Goal: Information Seeking & Learning: Learn about a topic

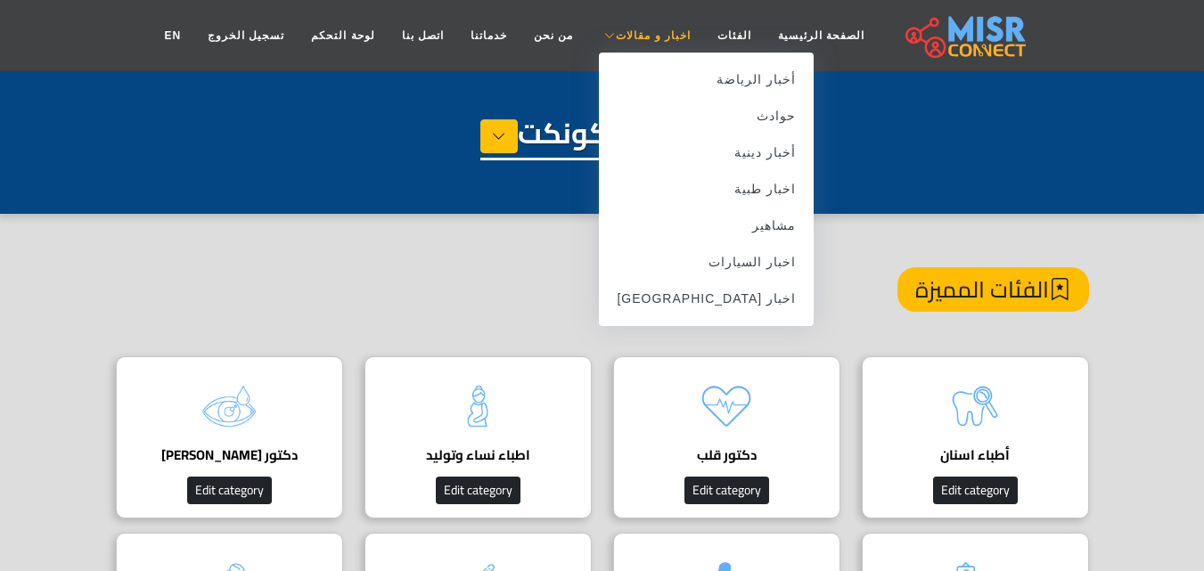
click at [630, 41] on span "اخبار و مقالات" at bounding box center [653, 36] width 75 height 16
click at [722, 297] on link "اخبار [GEOGRAPHIC_DATA]" at bounding box center [706, 299] width 215 height 37
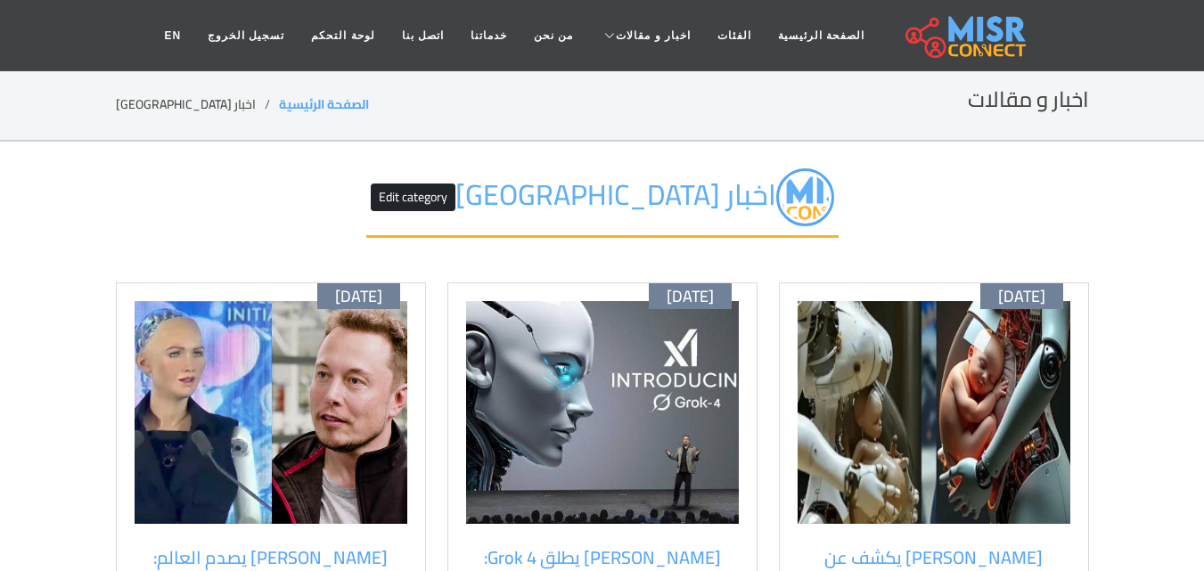
click at [1091, 365] on div "أكتوبر 09 إيلون ماسك يكشف عن روبوتات "حمل ذكية" قد تعيد تشكيل مستقبل الإنجاب في…" at bounding box center [934, 520] width 332 height 475
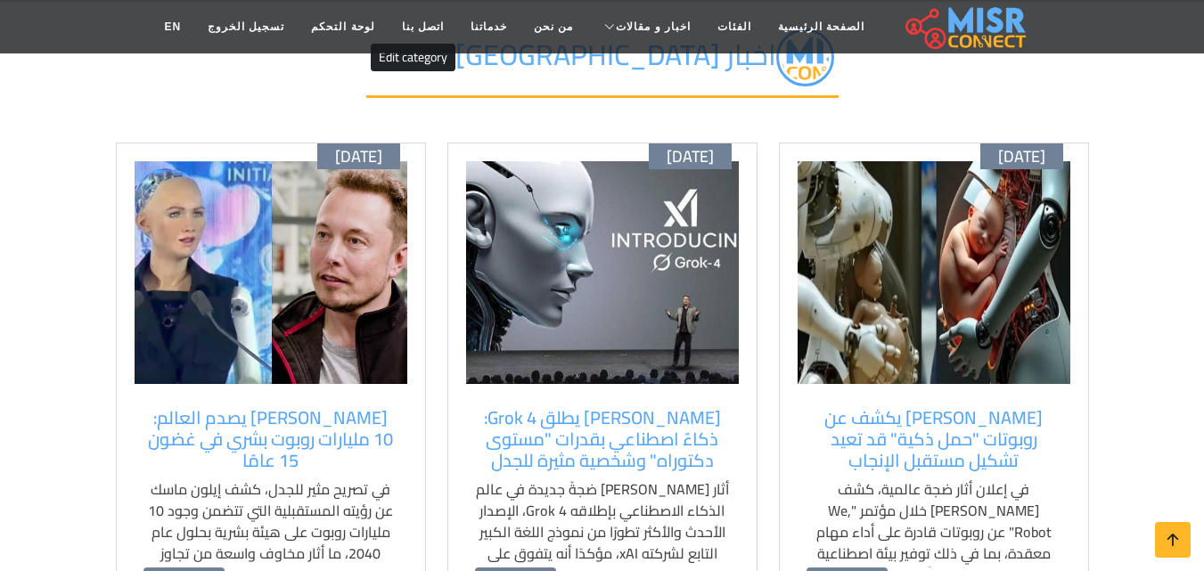
scroll to position [143, 0]
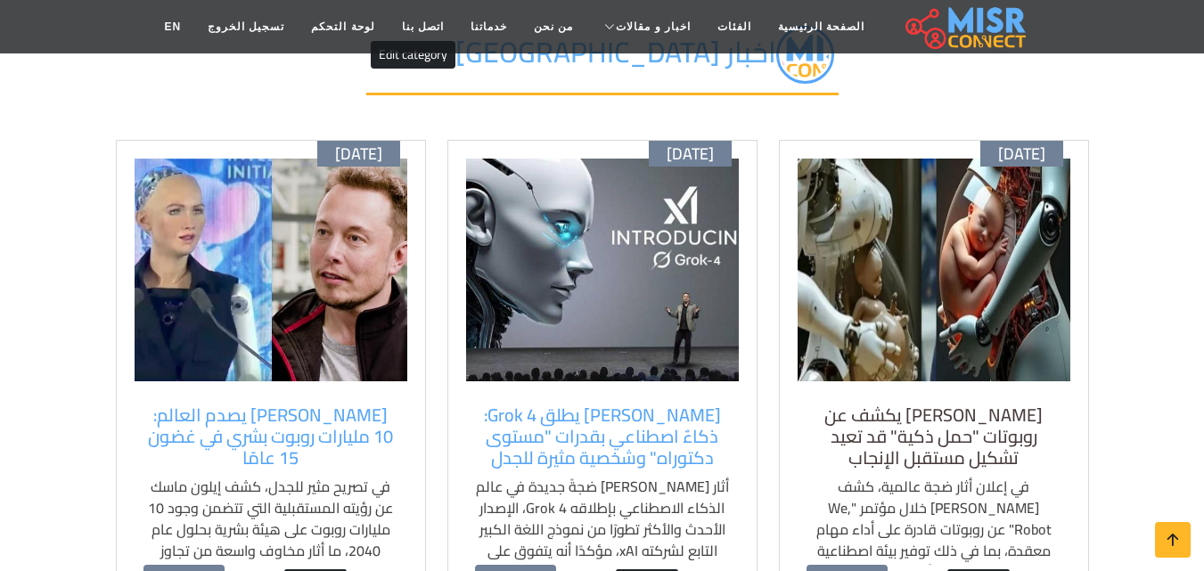
click at [1051, 456] on h5 "[PERSON_NAME] يكشف عن روبوتات "حمل ذكية" قد تعيد تشكيل مستقبل الإنجاب" at bounding box center [934, 437] width 255 height 64
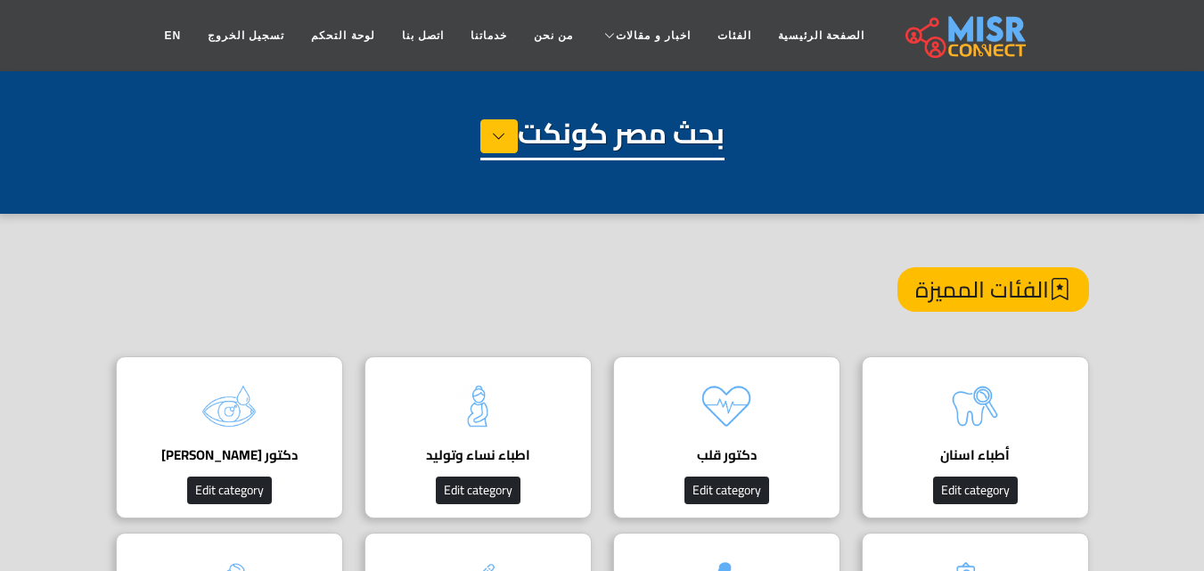
click at [936, 283] on h4 "الفئات المميزة" at bounding box center [994, 289] width 192 height 45
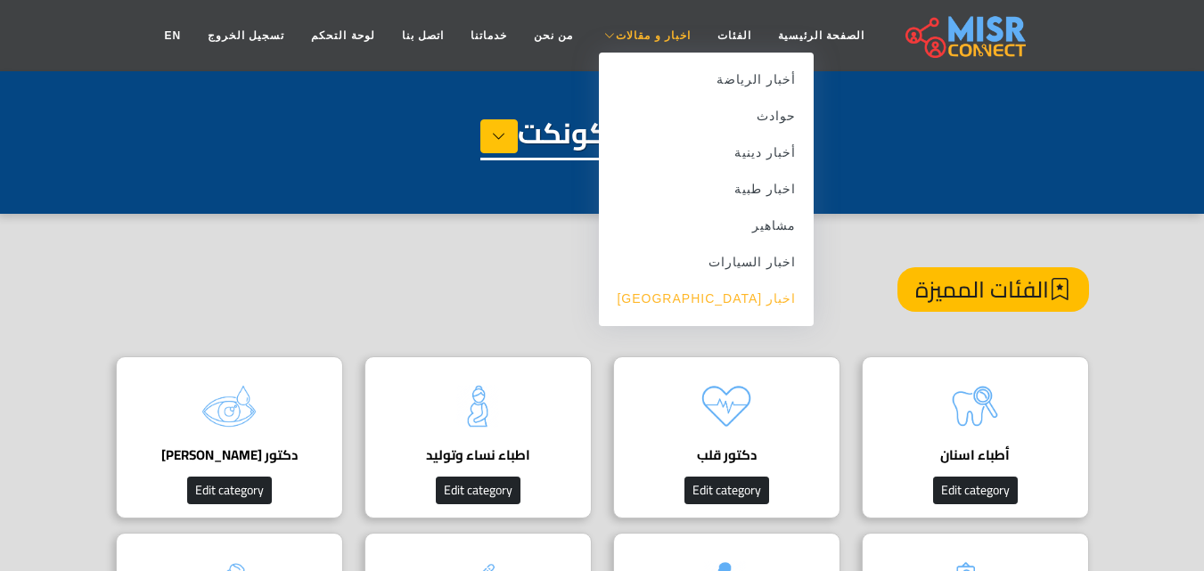
click at [742, 301] on link "اخبار [GEOGRAPHIC_DATA]" at bounding box center [706, 299] width 215 height 37
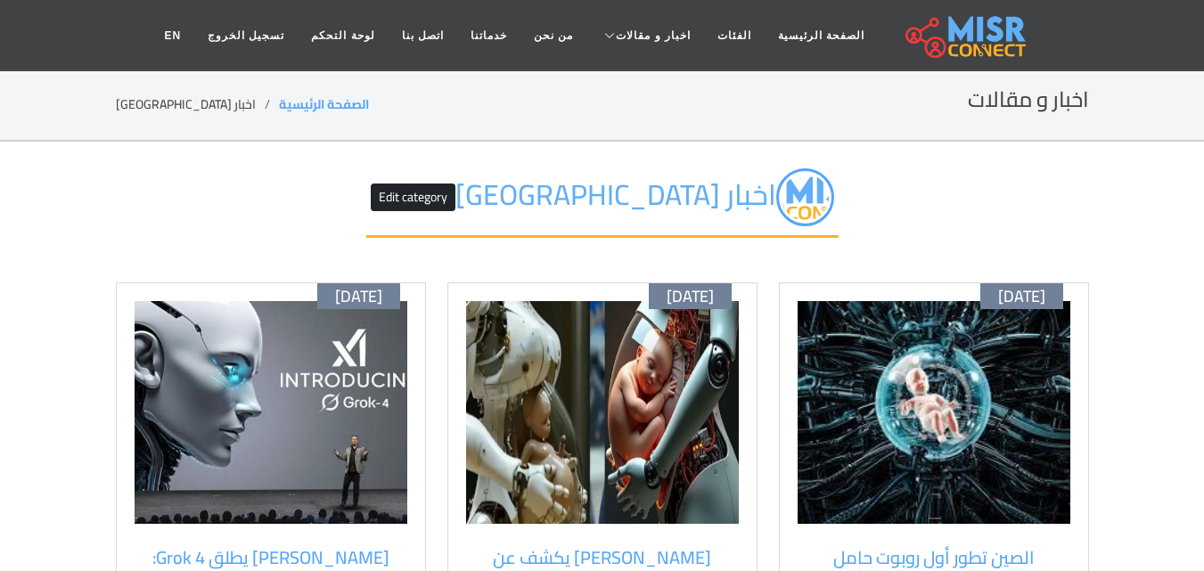
click at [786, 397] on div "[DATE] الصين تطور أول روبوت حامل بمحاكاة كاملة للرحم البشري وتغذية الجنين صناعي…" at bounding box center [934, 520] width 310 height 475
click at [861, 547] on h5 "الصين تطور أول روبوت حامل بمحاكاة كاملة للرحم البشري وتغذية الجنين صناعياً" at bounding box center [934, 579] width 255 height 64
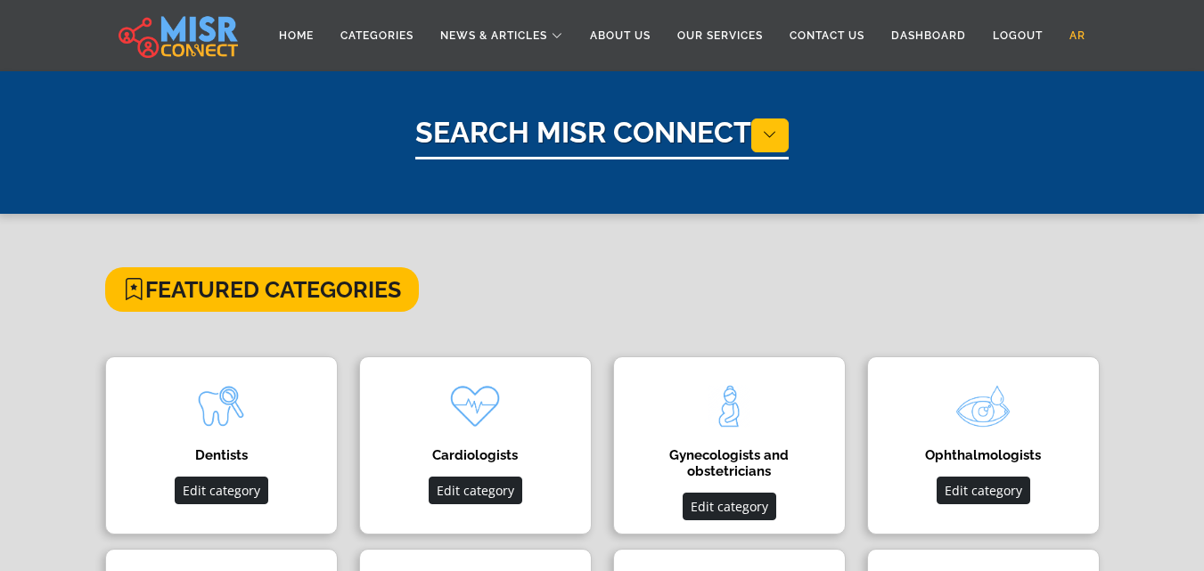
click at [1074, 32] on link "AR" at bounding box center [1077, 36] width 43 height 34
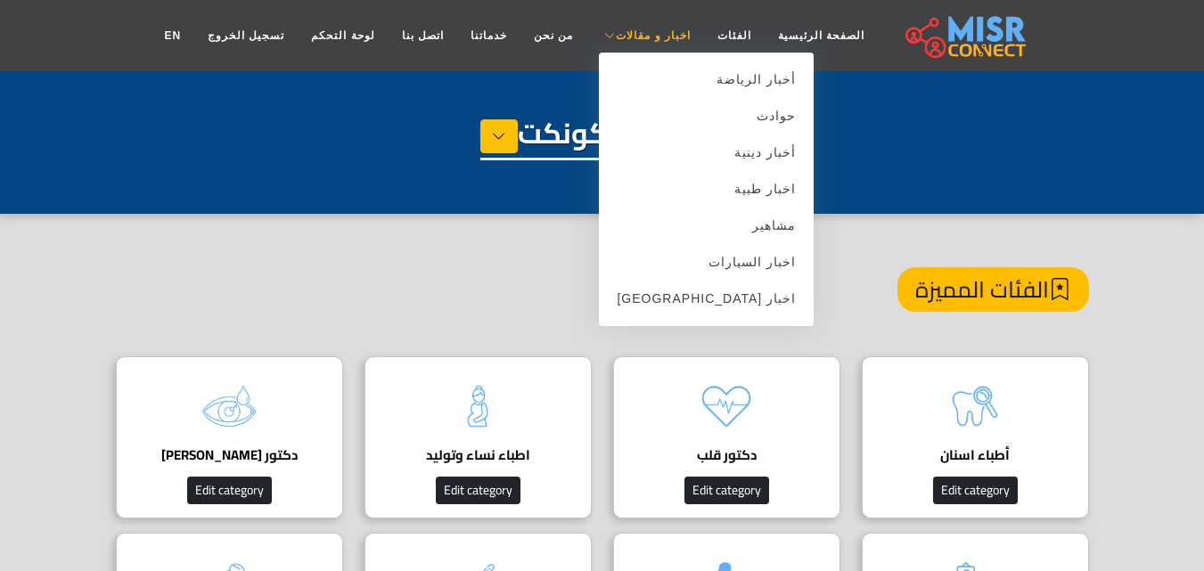
click at [648, 34] on span "اخبار و مقالات" at bounding box center [653, 36] width 75 height 16
click at [735, 311] on link "اخبار [GEOGRAPHIC_DATA]" at bounding box center [706, 299] width 215 height 37
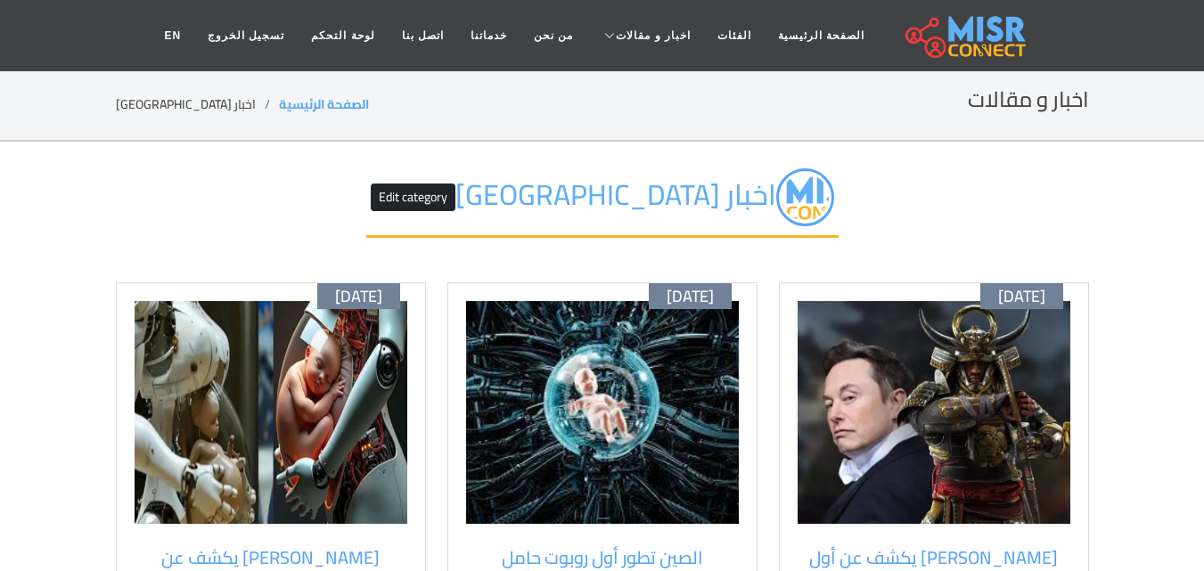
click at [881, 349] on img at bounding box center [934, 412] width 273 height 223
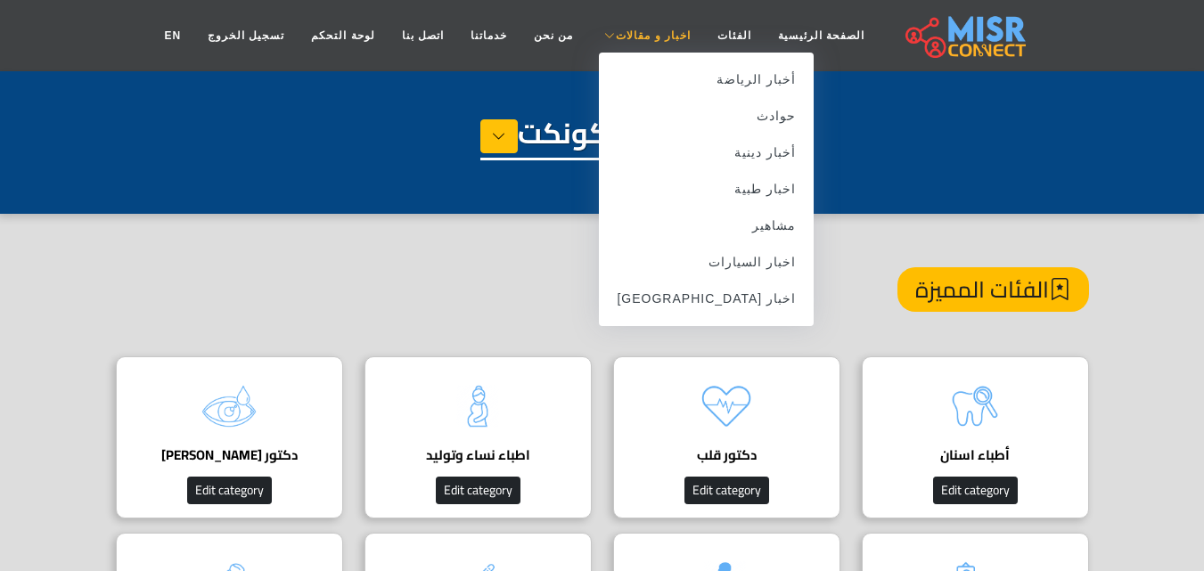
click at [636, 37] on span "اخبار و مقالات" at bounding box center [653, 36] width 75 height 16
click at [717, 300] on link "اخبار [GEOGRAPHIC_DATA]" at bounding box center [706, 299] width 215 height 37
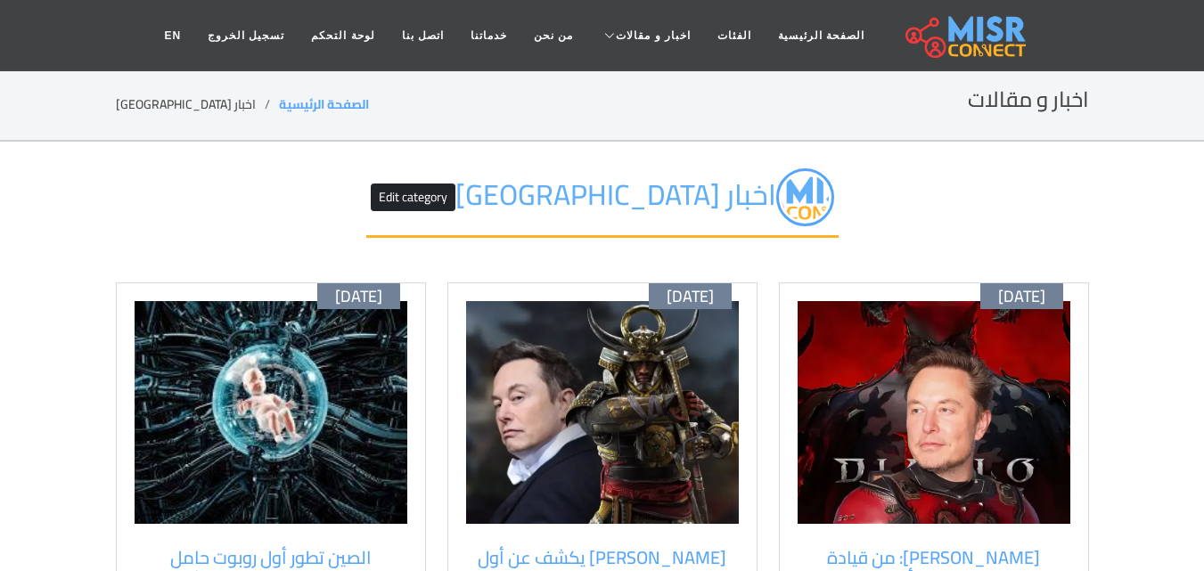
click at [789, 423] on div "أكتوبر 09 إيلون ماسك: من قيادة الصواريخ إلى صدارة ألعاب الفيديو، وتواجده ضمن أف…" at bounding box center [934, 531] width 310 height 497
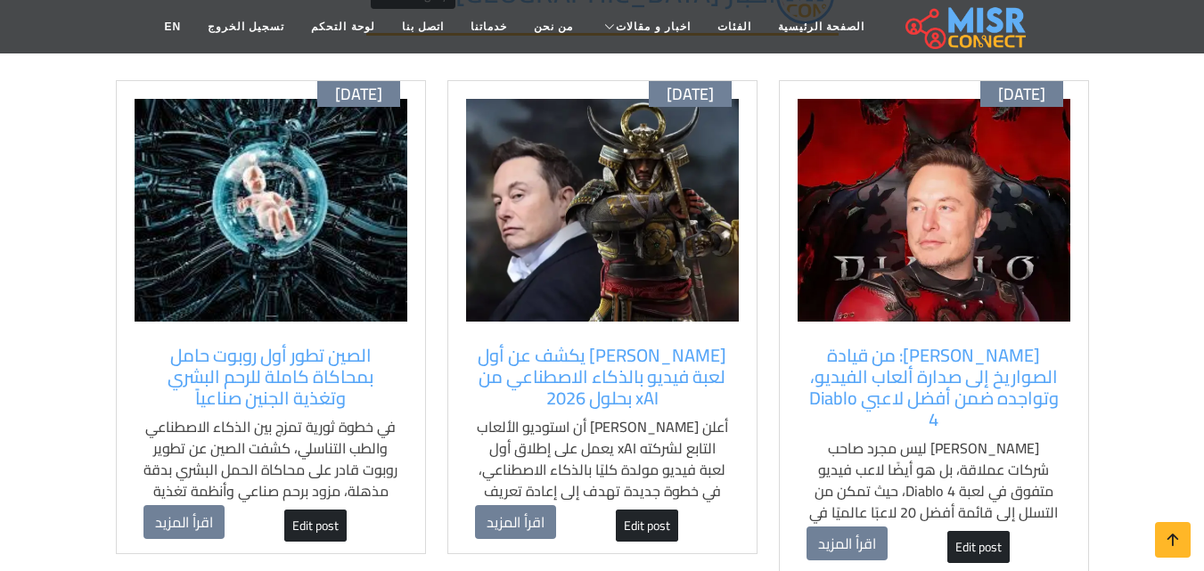
scroll to position [285, 0]
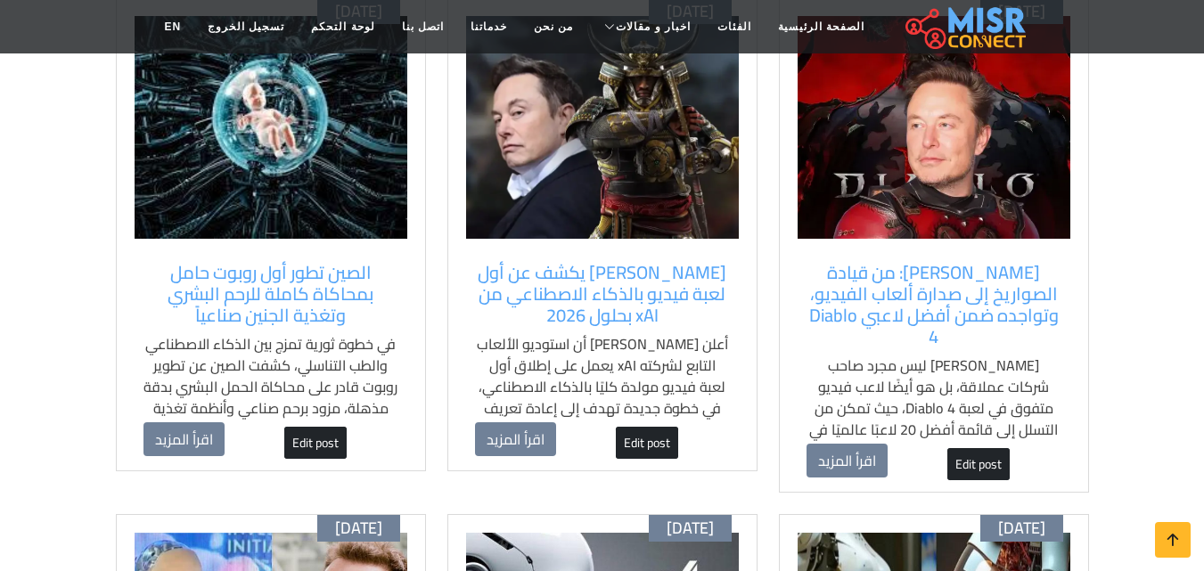
click at [794, 411] on div "أكتوبر 09 إيلون ماسك: من قيادة الصواريخ إلى صدارة ألعاب الفيديو، وتواجده ضمن أف…" at bounding box center [934, 245] width 310 height 497
click at [802, 328] on div "إيلون ماسك: من قيادة الصواريخ إلى صدارة ألعاب الفيديو، وتواجده ضمن أفضل لاعبي D…" at bounding box center [934, 353] width 273 height 200
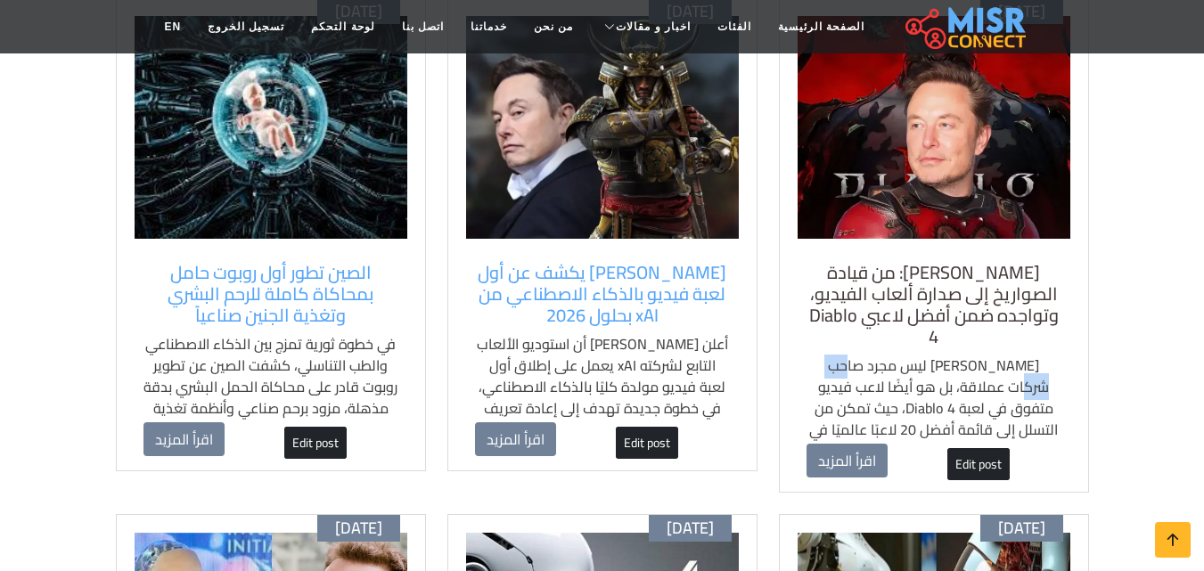
click at [807, 262] on h5 "[PERSON_NAME]: من قيادة الصواريخ إلى صدارة ألعاب الفيديو، وتواجده ضمن أفضل لاعب…" at bounding box center [934, 305] width 255 height 86
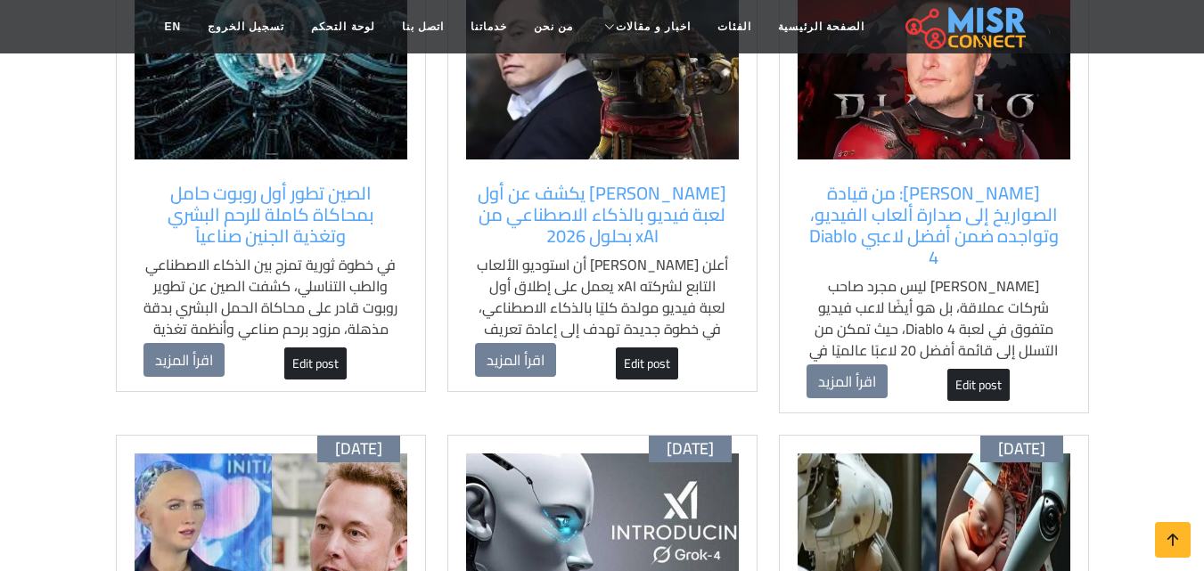
scroll to position [392, 0]
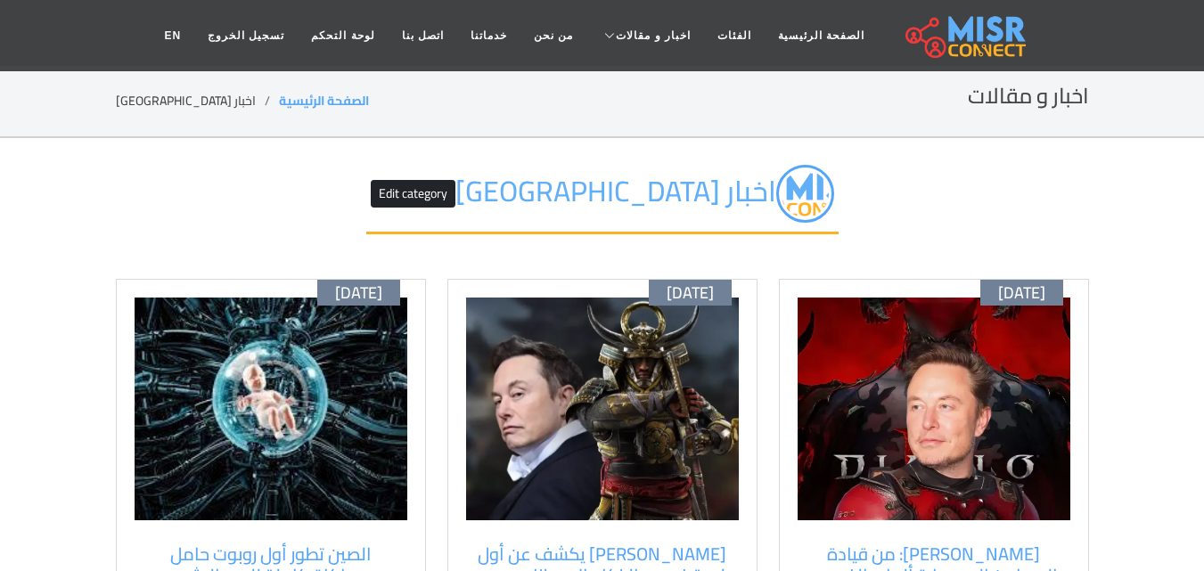
scroll to position [0, 0]
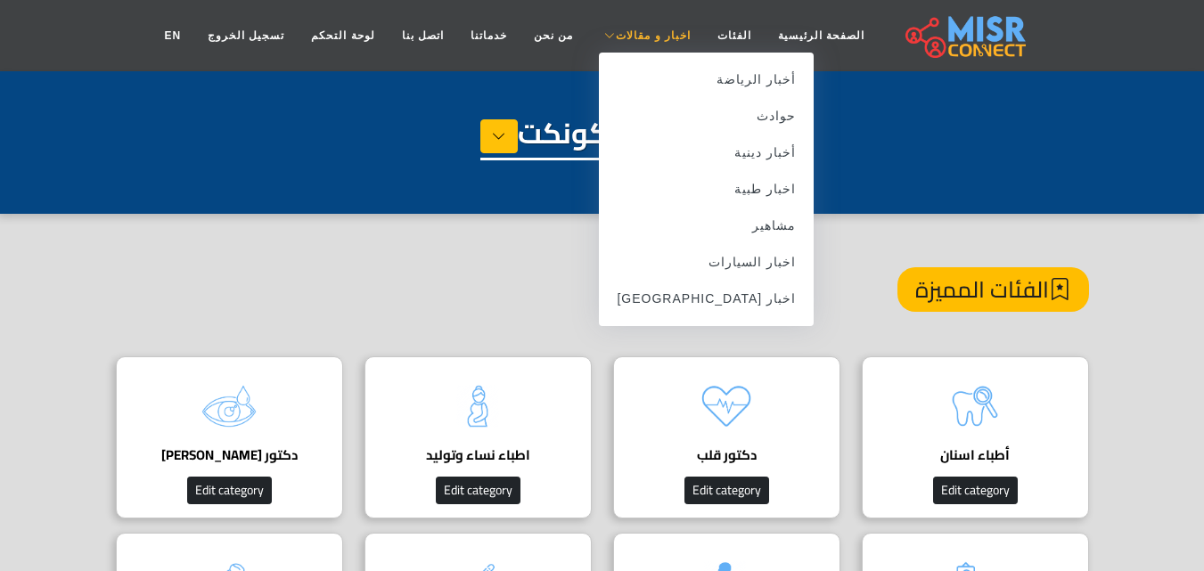
click at [616, 37] on span "اخبار و مقالات" at bounding box center [653, 36] width 75 height 16
click at [732, 300] on link "اخبار [GEOGRAPHIC_DATA]" at bounding box center [706, 299] width 215 height 37
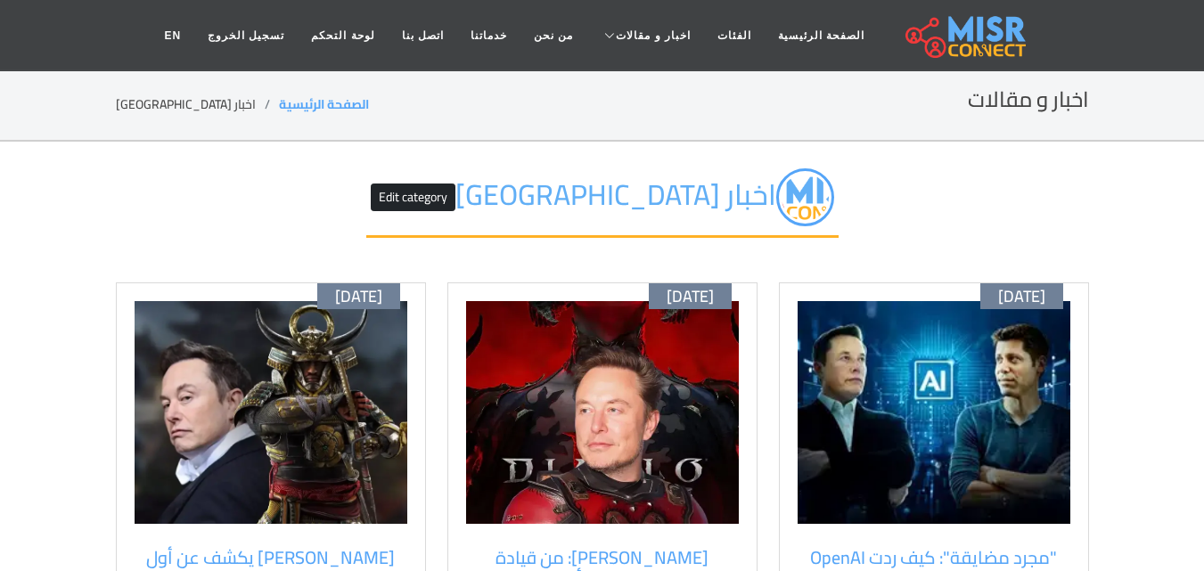
click at [856, 547] on h5 ""مجرد مضايقة": كيف ردت OpenAI على دعوى [PERSON_NAME] القضائية؟" at bounding box center [934, 579] width 255 height 64
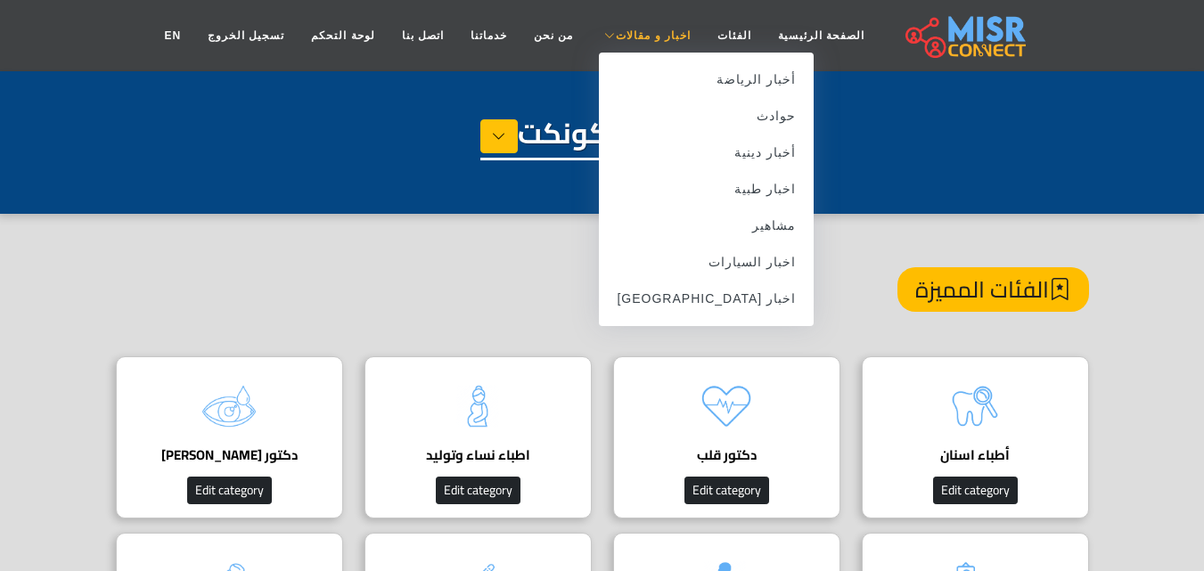
click at [650, 32] on span "اخبار و مقالات" at bounding box center [653, 36] width 75 height 16
click at [649, 36] on span "اخبار و مقالات" at bounding box center [653, 36] width 75 height 16
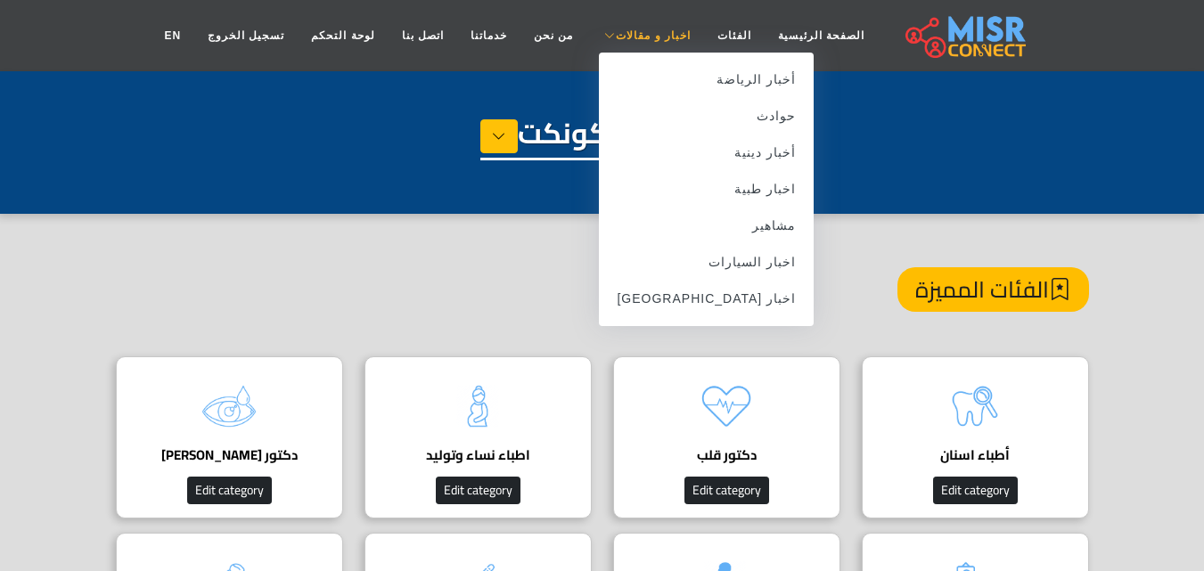
click at [649, 36] on span "اخبار و مقالات" at bounding box center [653, 36] width 75 height 16
click at [724, 298] on link "اخبار [GEOGRAPHIC_DATA]" at bounding box center [706, 299] width 215 height 37
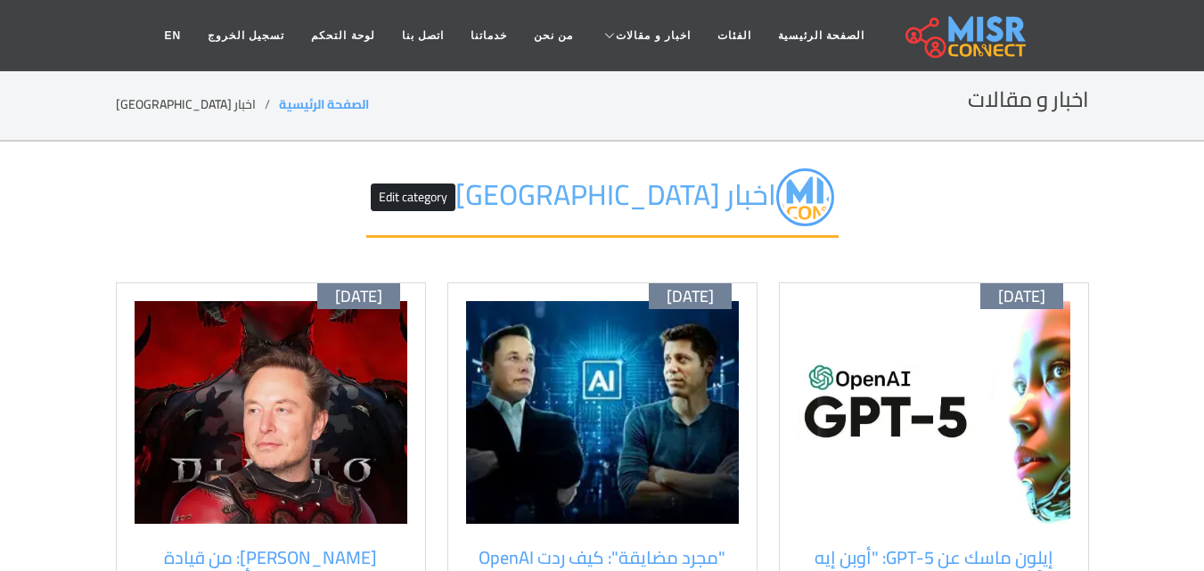
click at [977, 441] on img at bounding box center [934, 412] width 273 height 223
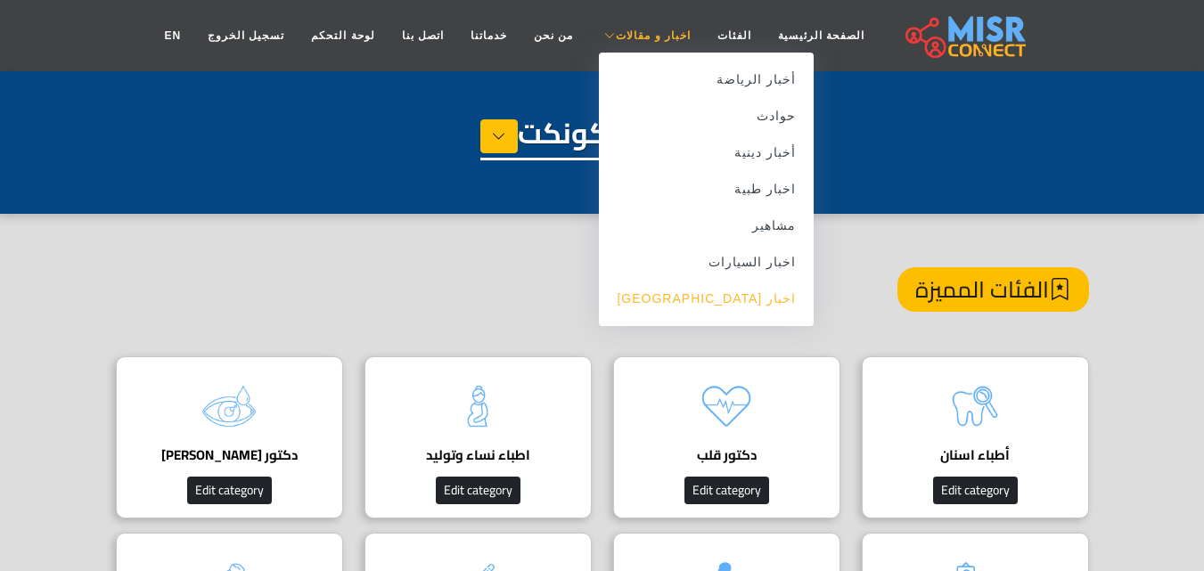
click at [723, 290] on link "اخبار [GEOGRAPHIC_DATA]" at bounding box center [706, 299] width 215 height 37
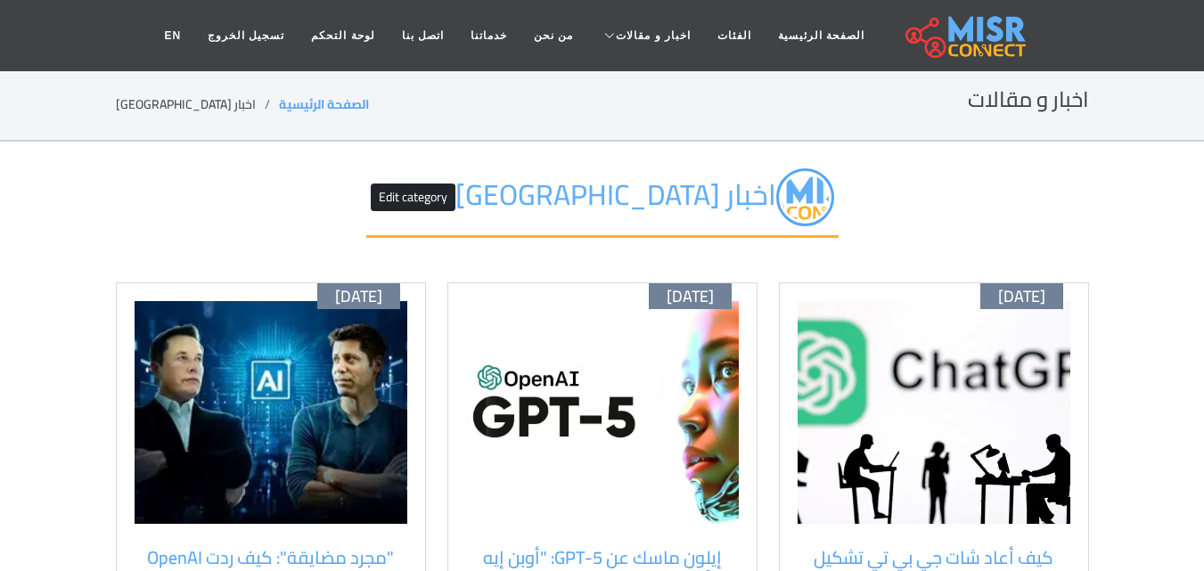
click at [935, 420] on img at bounding box center [934, 412] width 273 height 223
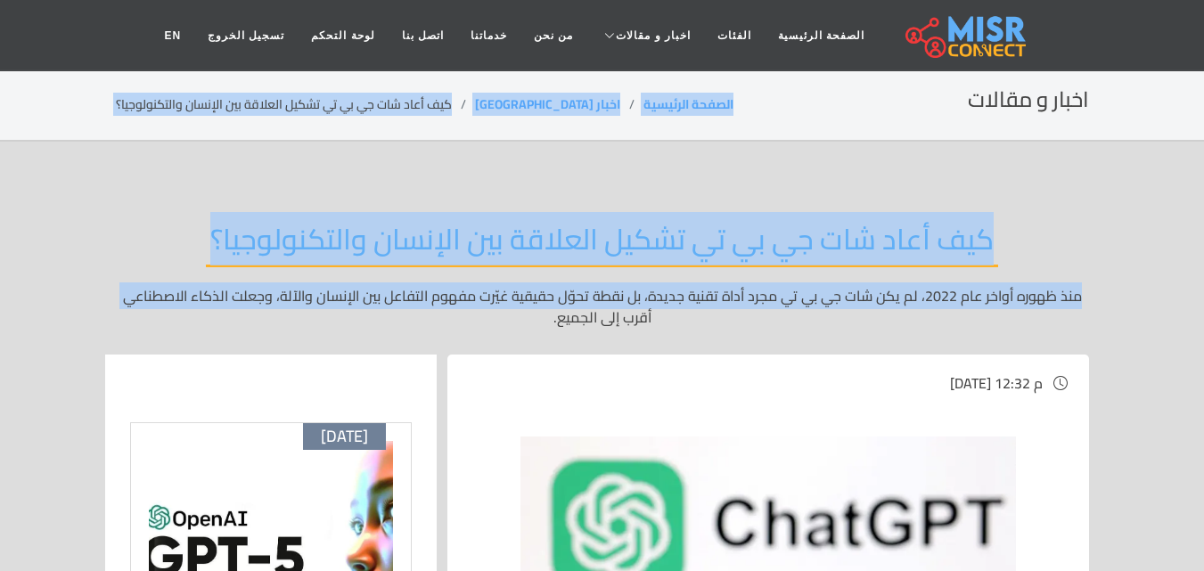
drag, startPoint x: 892, startPoint y: 319, endPoint x: 836, endPoint y: -56, distance: 379.5
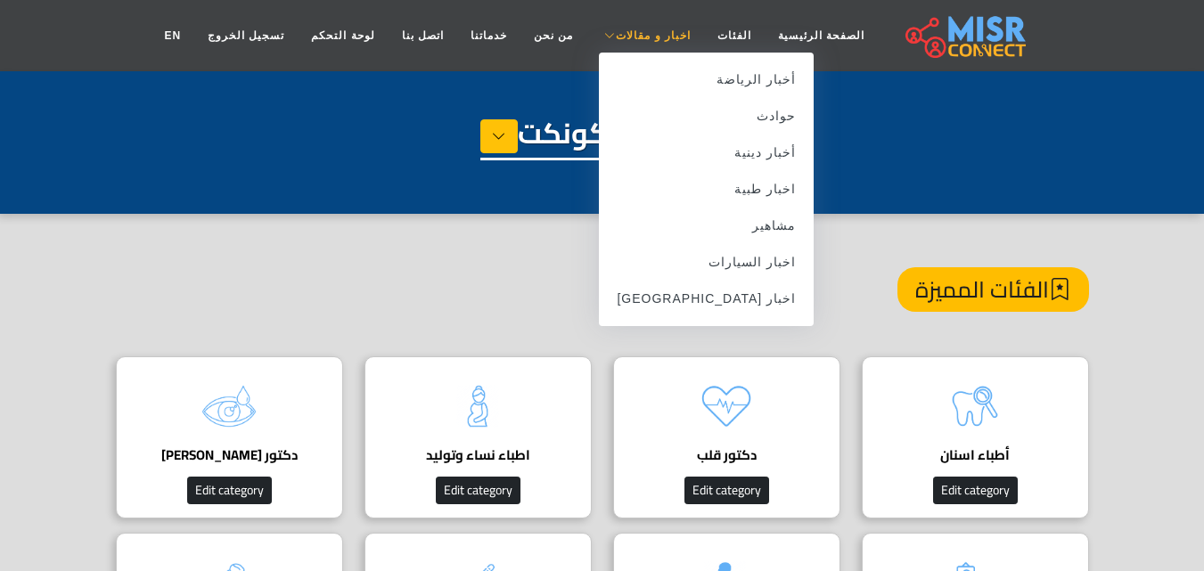
click at [643, 35] on span "اخبار و مقالات" at bounding box center [653, 36] width 75 height 16
click at [717, 298] on link "اخبار [GEOGRAPHIC_DATA]" at bounding box center [706, 299] width 215 height 37
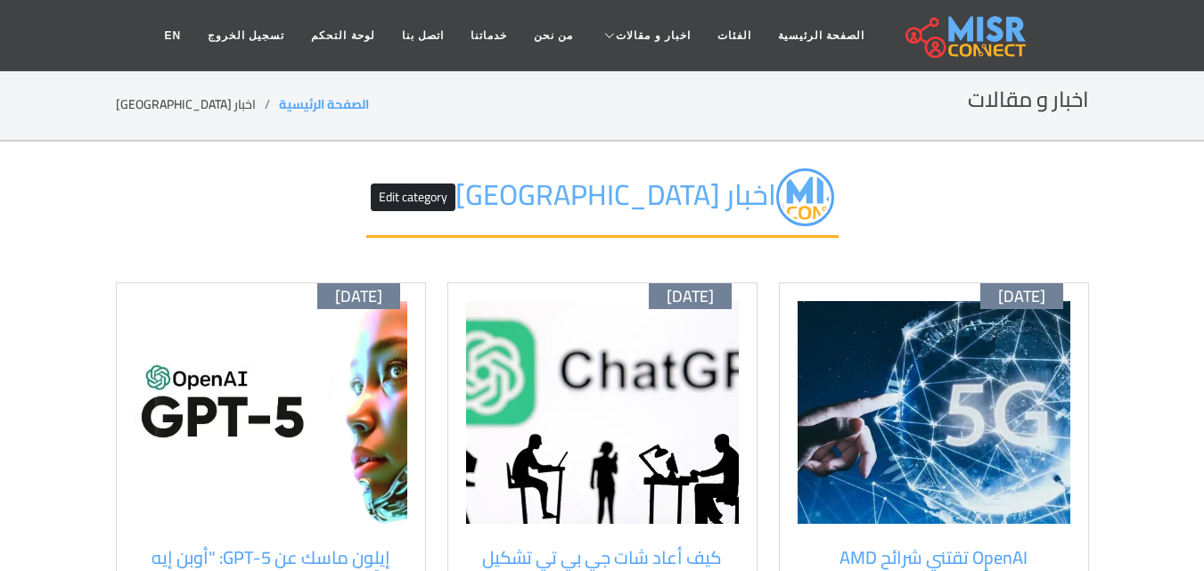
click at [785, 438] on div "أكتوبر 09 OpenAI تقتني شرائح AMD باستخدام أسهم الشركة نفسها بدلاً من الدفع النق…" at bounding box center [934, 520] width 310 height 475
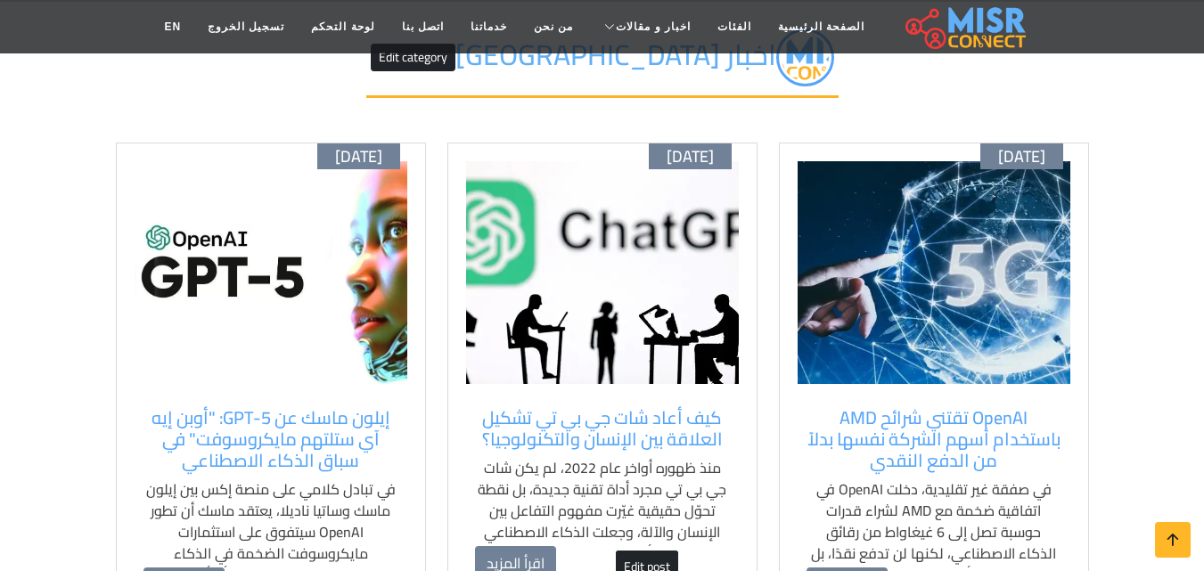
scroll to position [178, 0]
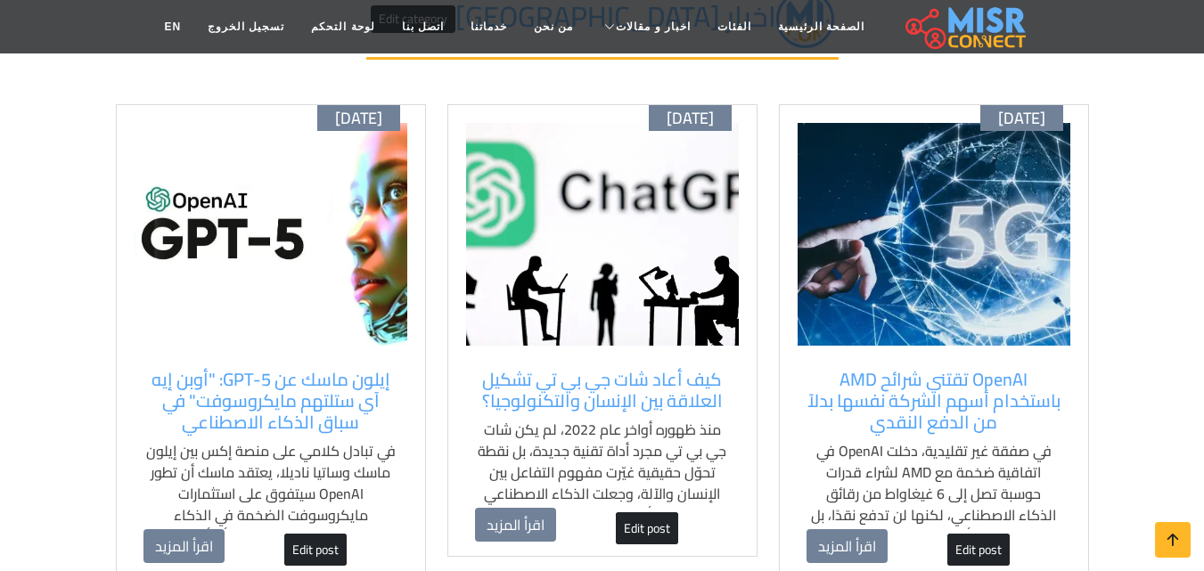
click at [804, 358] on div "أكتوبر 09 OpenAI تقتني شرائح AMD باستخدام أسهم الشركة نفسها بدلاً من الدفع النق…" at bounding box center [934, 341] width 310 height 475
click at [798, 419] on div "OpenAI تقتني شرائح AMD باستخدام أسهم الشركة نفسها بدلاً من الدفع النقدي في صفقة…" at bounding box center [934, 449] width 273 height 178
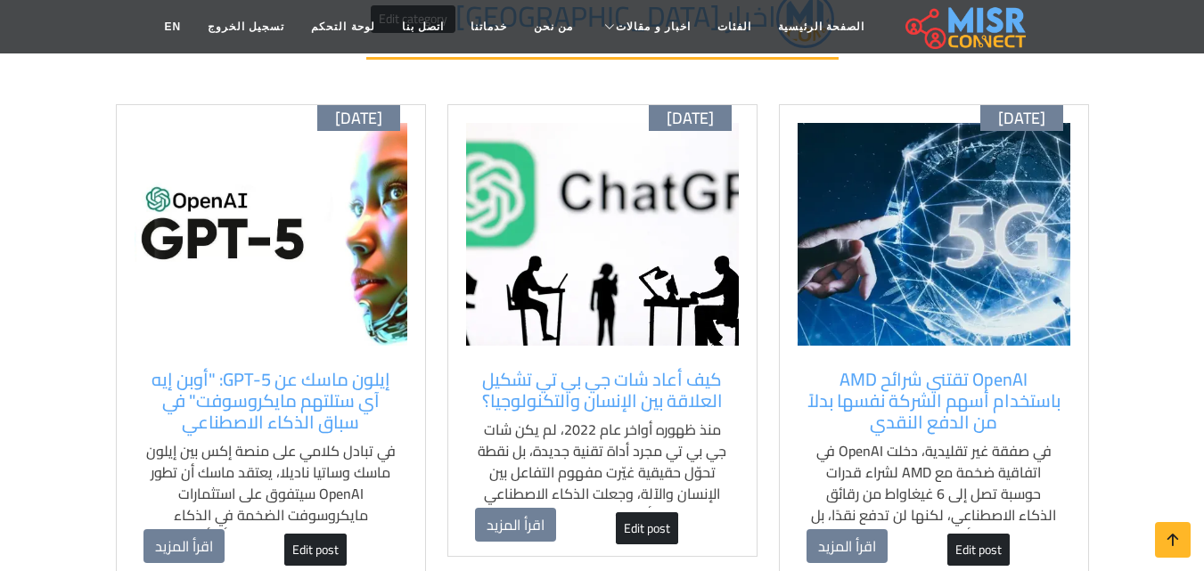
click at [798, 419] on div "OpenAI تقتني شرائح AMD باستخدام أسهم الشركة نفسها بدلاً من الدفع النقدي في صفقة…" at bounding box center [934, 449] width 273 height 178
click at [1076, 380] on div "أكتوبر 09 OpenAI تقتني شرائح AMD باستخدام أسهم الشركة نفسها بدلاً من الدفع النق…" at bounding box center [934, 341] width 310 height 475
click at [801, 435] on div "OpenAI تقتني شرائح AMD باستخدام أسهم الشركة نفسها بدلاً من الدفع النقدي في صفقة…" at bounding box center [934, 449] width 273 height 178
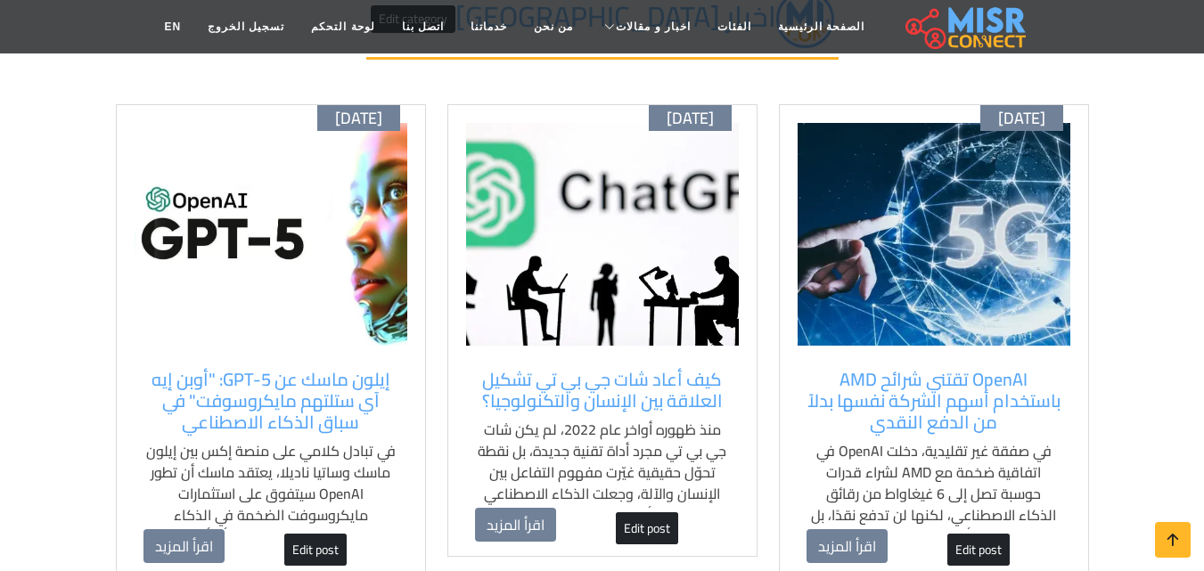
click at [801, 435] on div "OpenAI تقتني شرائح AMD باستخدام أسهم الشركة نفسها بدلاً من الدفع النقدي في صفقة…" at bounding box center [934, 449] width 273 height 178
click at [979, 316] on img at bounding box center [934, 234] width 273 height 223
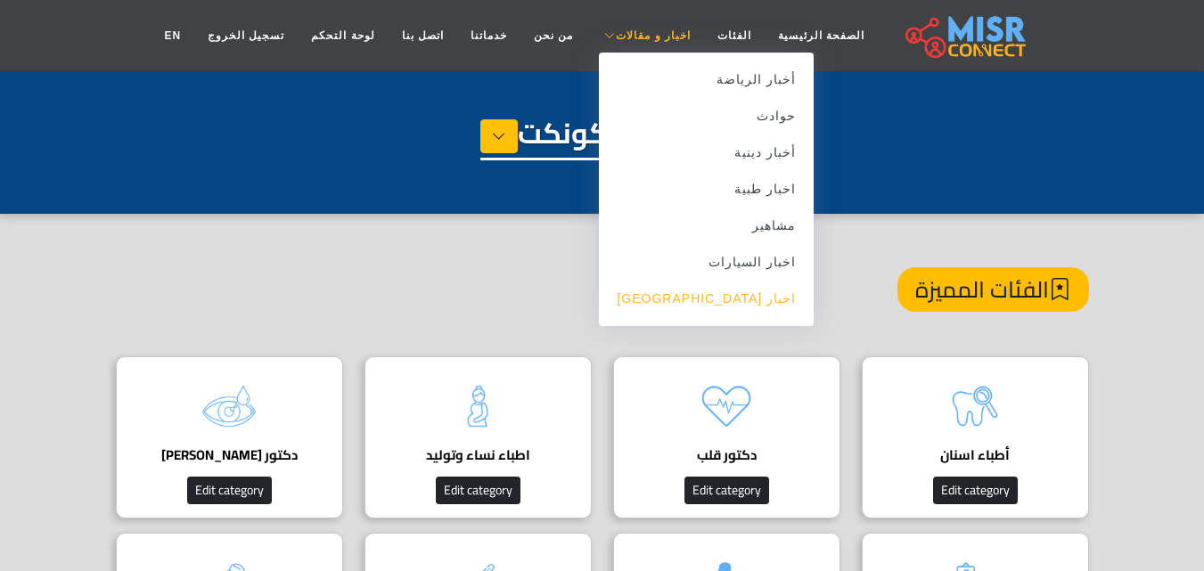
click at [733, 299] on link "اخبار [GEOGRAPHIC_DATA]" at bounding box center [706, 299] width 215 height 37
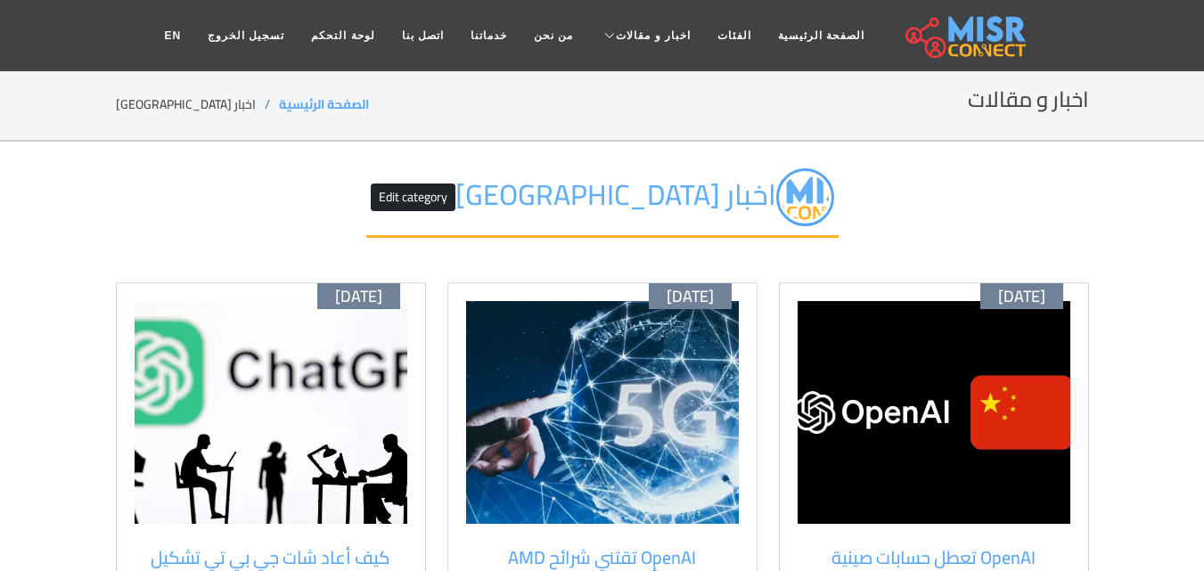
click at [865, 360] on img at bounding box center [934, 412] width 273 height 223
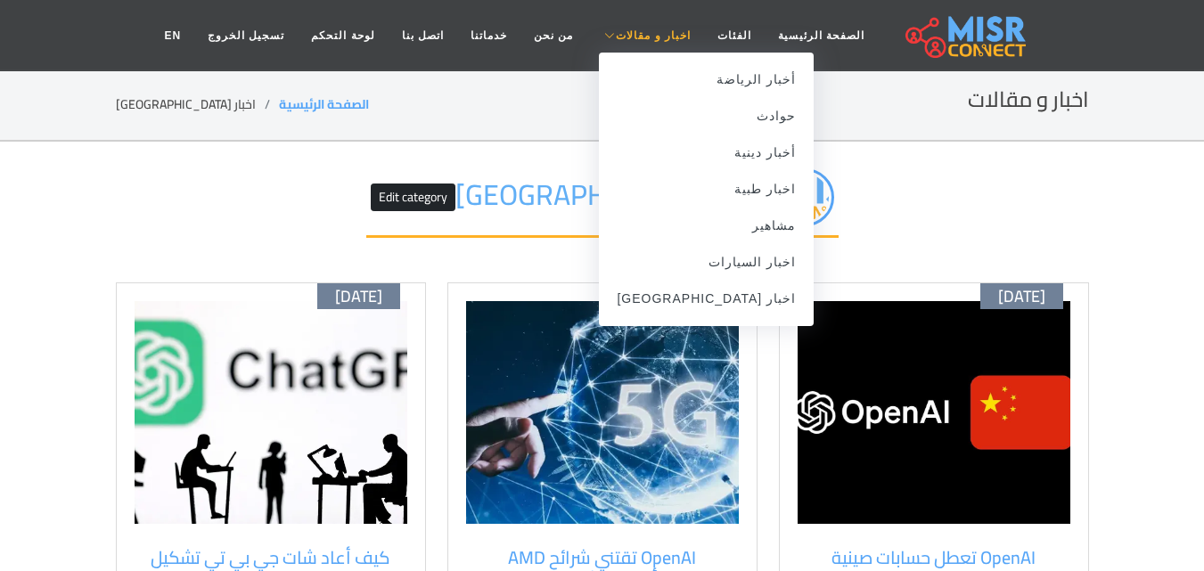
click at [643, 43] on span "اخبار و مقالات" at bounding box center [653, 36] width 75 height 16
click at [723, 304] on link "اخبار [GEOGRAPHIC_DATA]" at bounding box center [706, 299] width 215 height 37
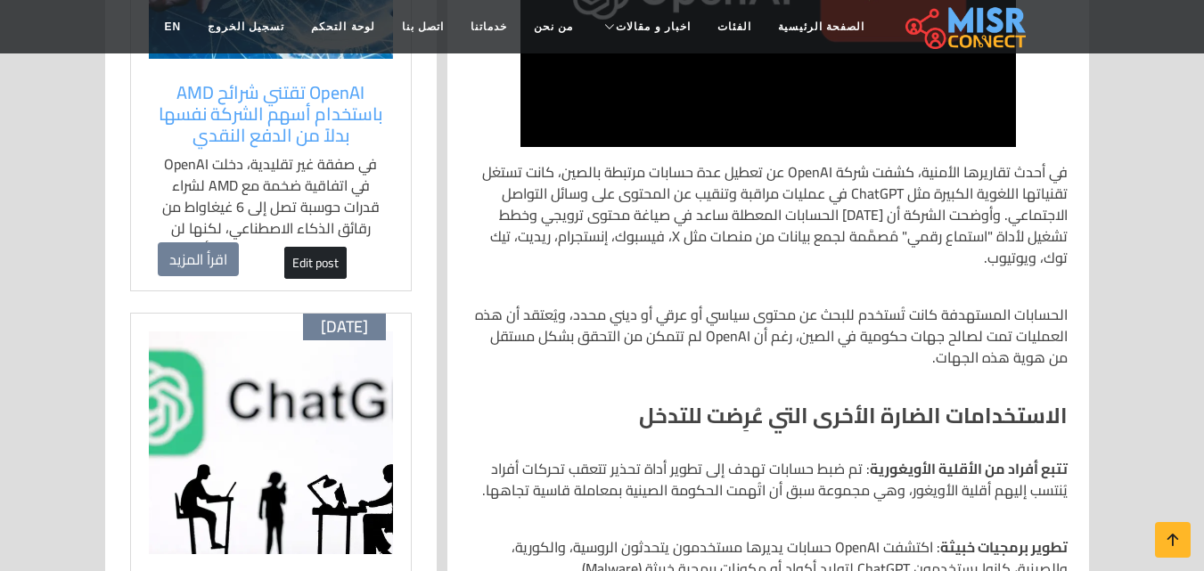
scroll to position [642, 0]
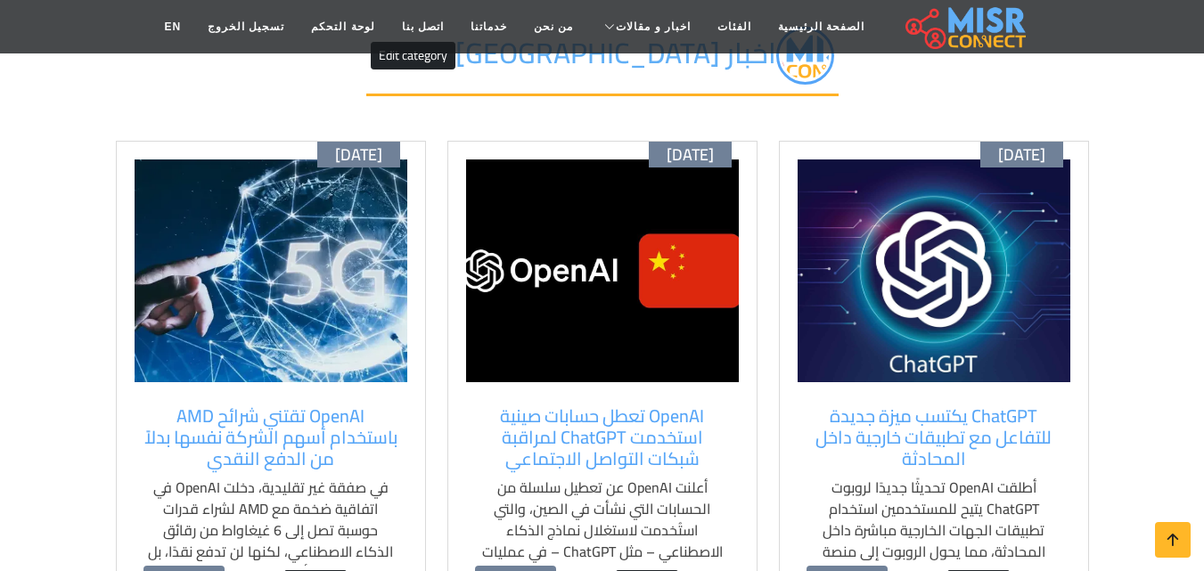
scroll to position [143, 0]
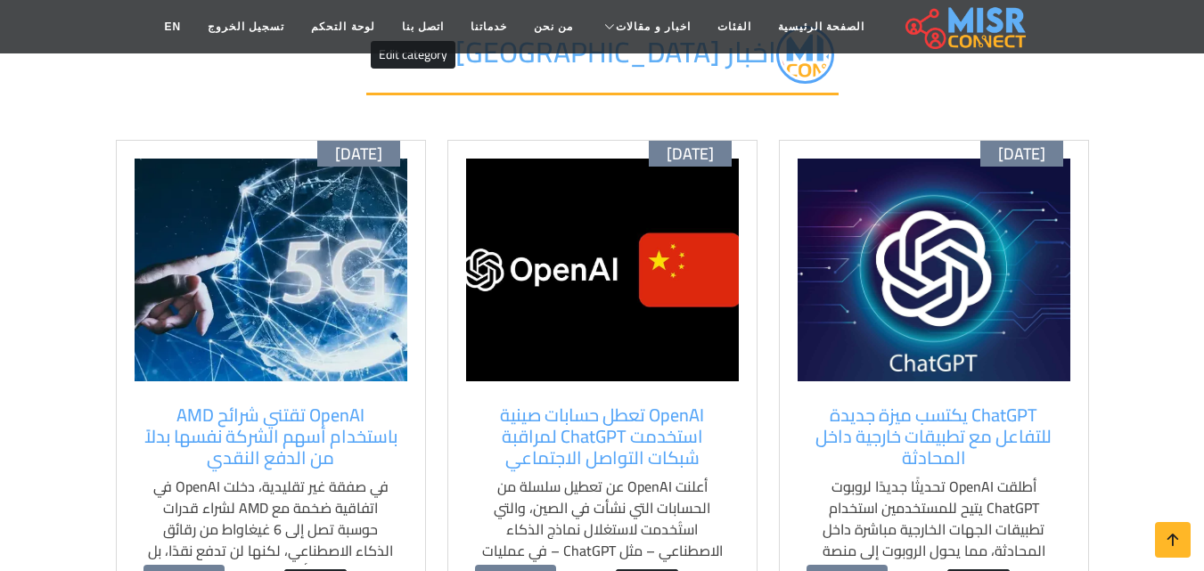
click at [1075, 531] on div "أكتوبر 09 ChatGPT يكتسب ميزة جديدة للتفاعل مع تطبيقات خارجية داخل المحادثة أطلق…" at bounding box center [934, 377] width 310 height 475
click at [1011, 329] on img at bounding box center [934, 270] width 273 height 223
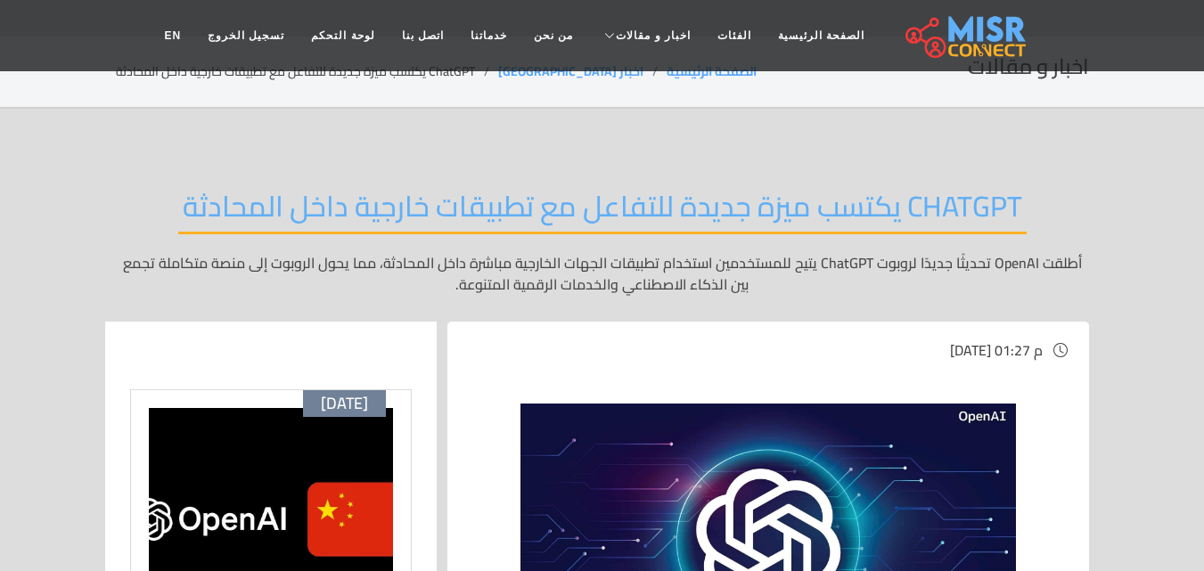
scroll to position [36, 0]
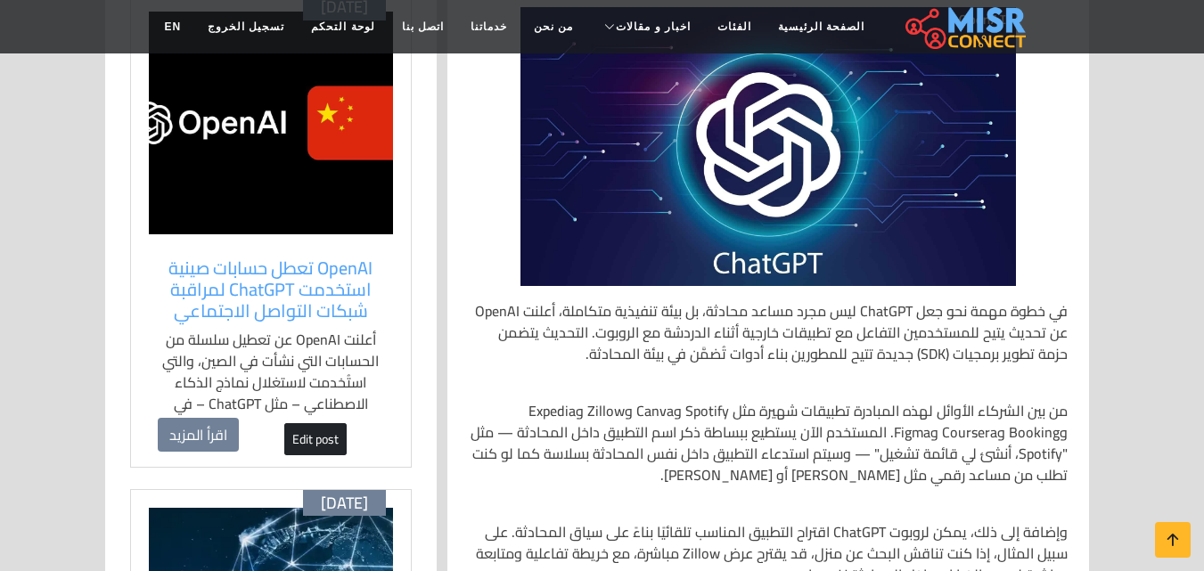
scroll to position [464, 0]
